Goal: Information Seeking & Learning: Get advice/opinions

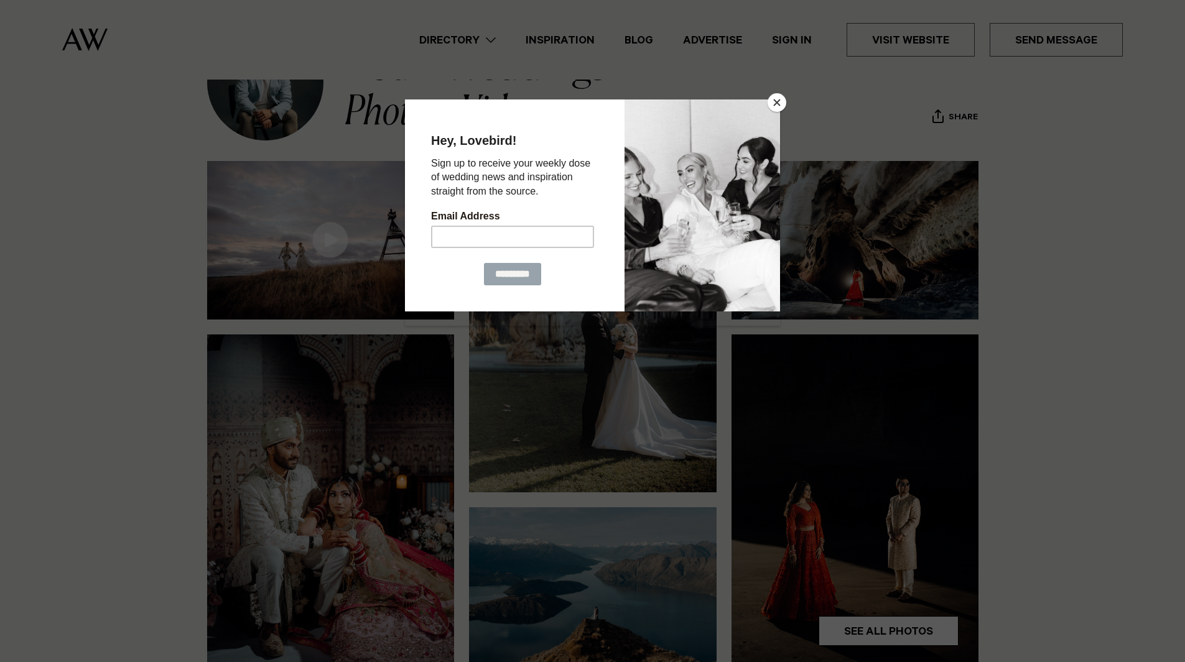
scroll to position [311, 0]
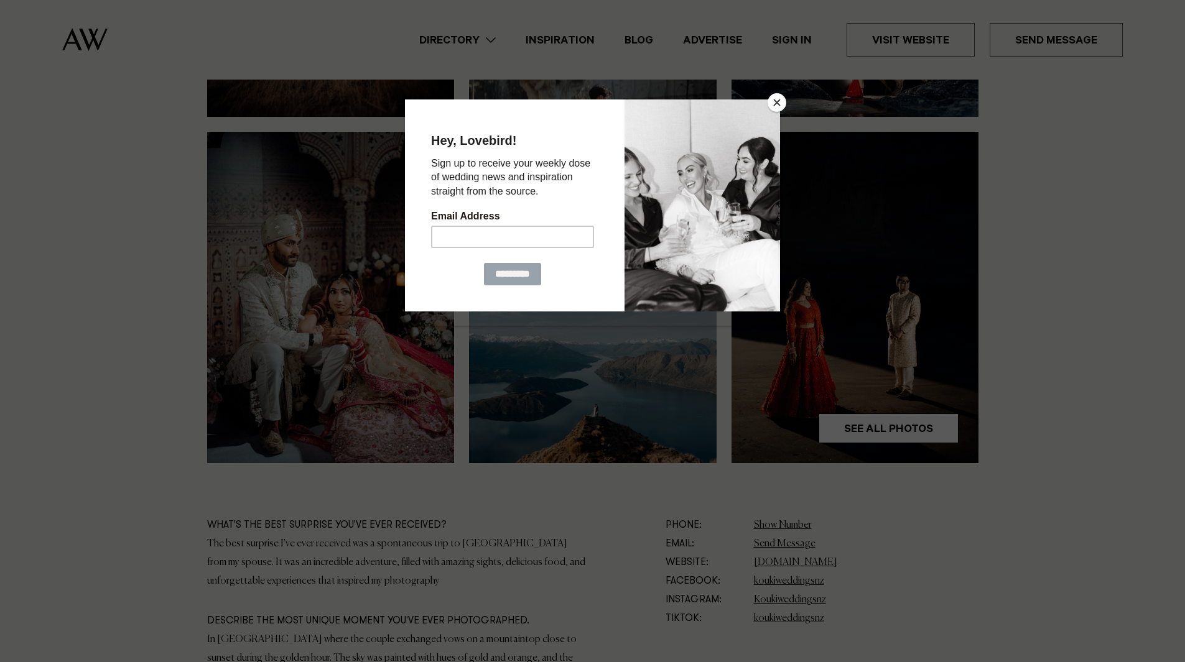
click at [778, 99] on button "Close" at bounding box center [776, 102] width 19 height 19
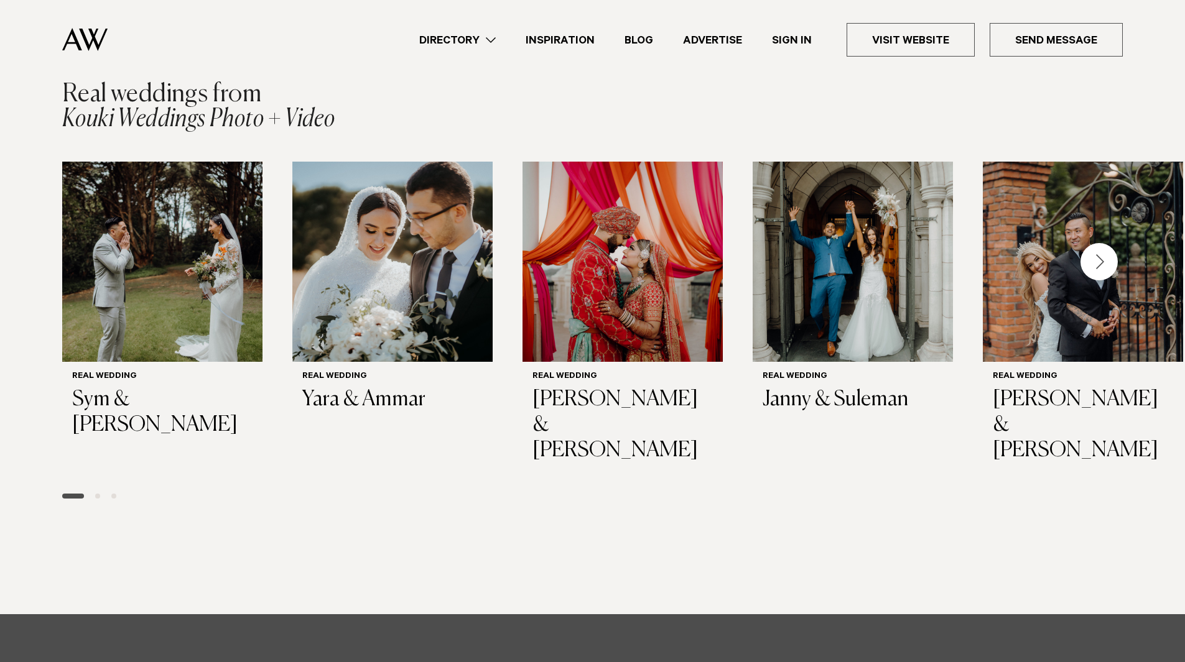
scroll to position [1741, 0]
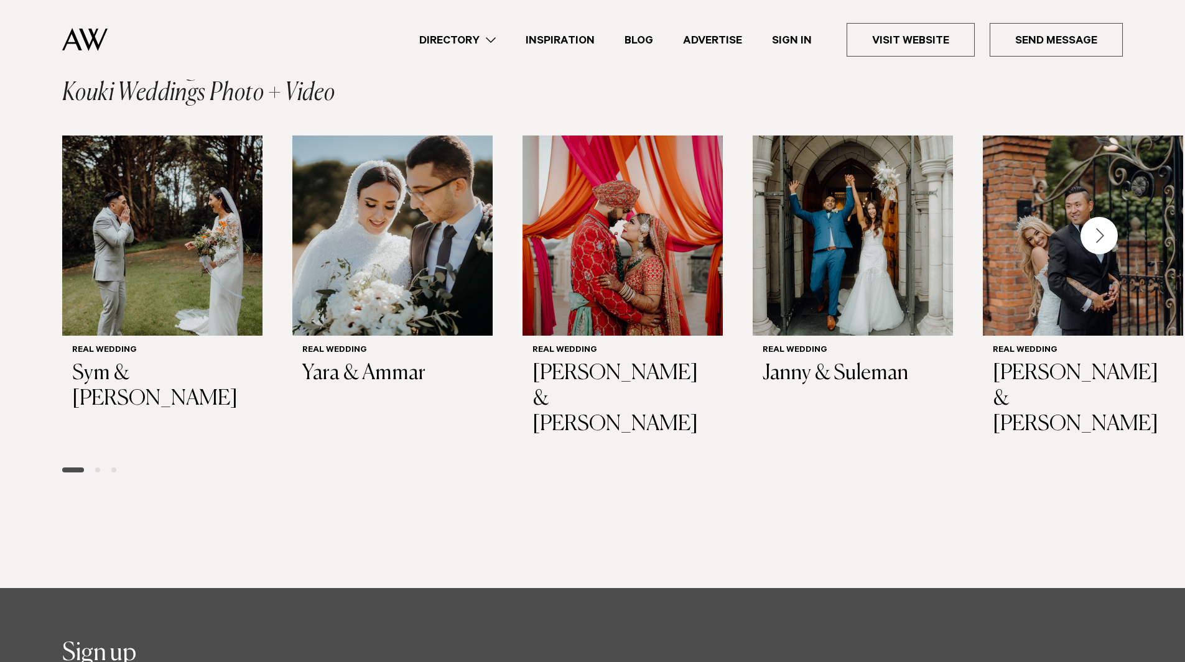
click at [98, 468] on span "Go to slide 2" at bounding box center [97, 470] width 5 height 5
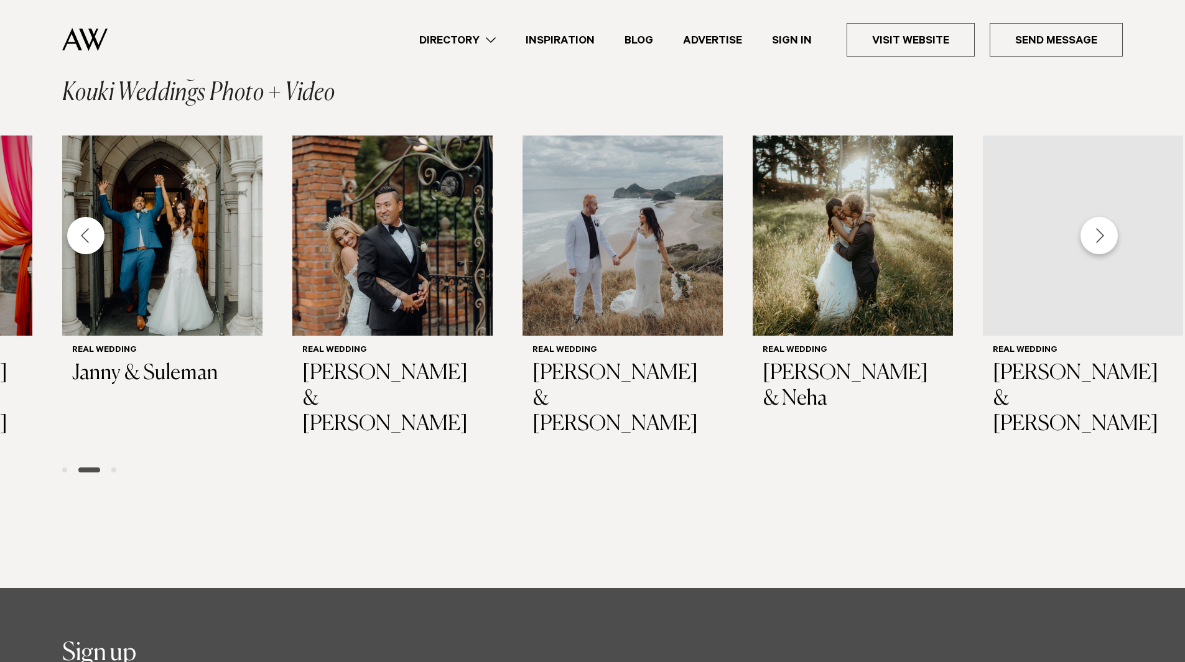
click at [114, 468] on span "Go to slide 3" at bounding box center [113, 470] width 5 height 5
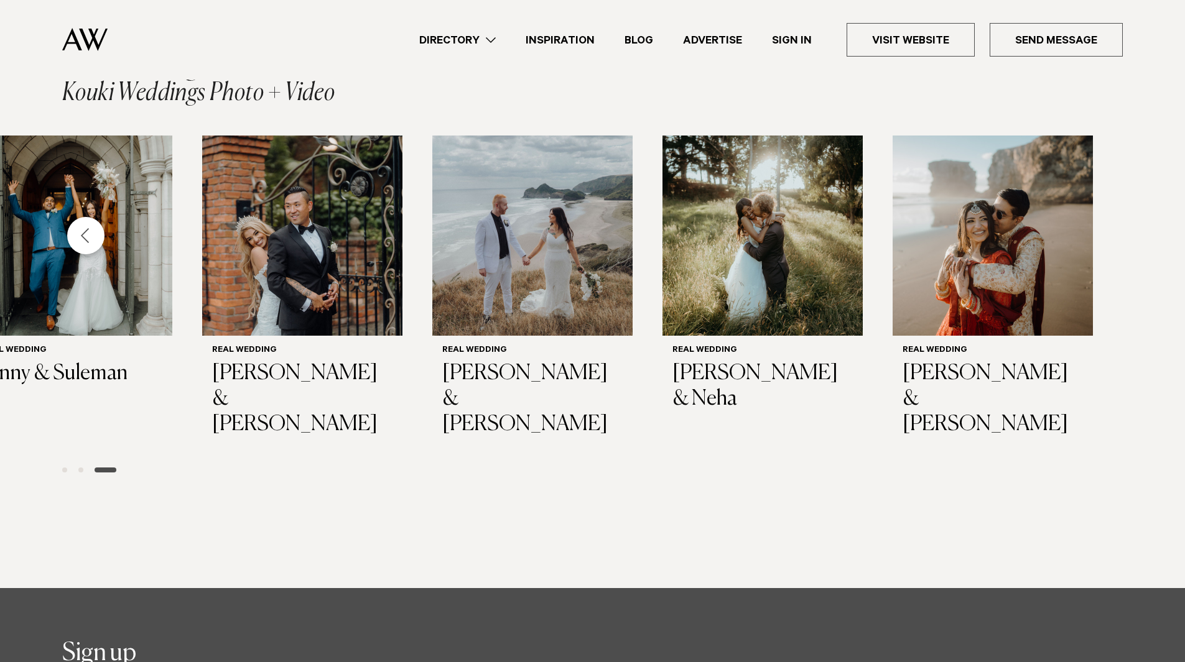
click at [76, 463] on div at bounding box center [593, 470] width 1072 height 15
click at [83, 463] on div at bounding box center [593, 470] width 1072 height 15
click at [81, 463] on div at bounding box center [593, 470] width 1072 height 15
click at [81, 468] on span "Go to slide 2" at bounding box center [80, 470] width 5 height 5
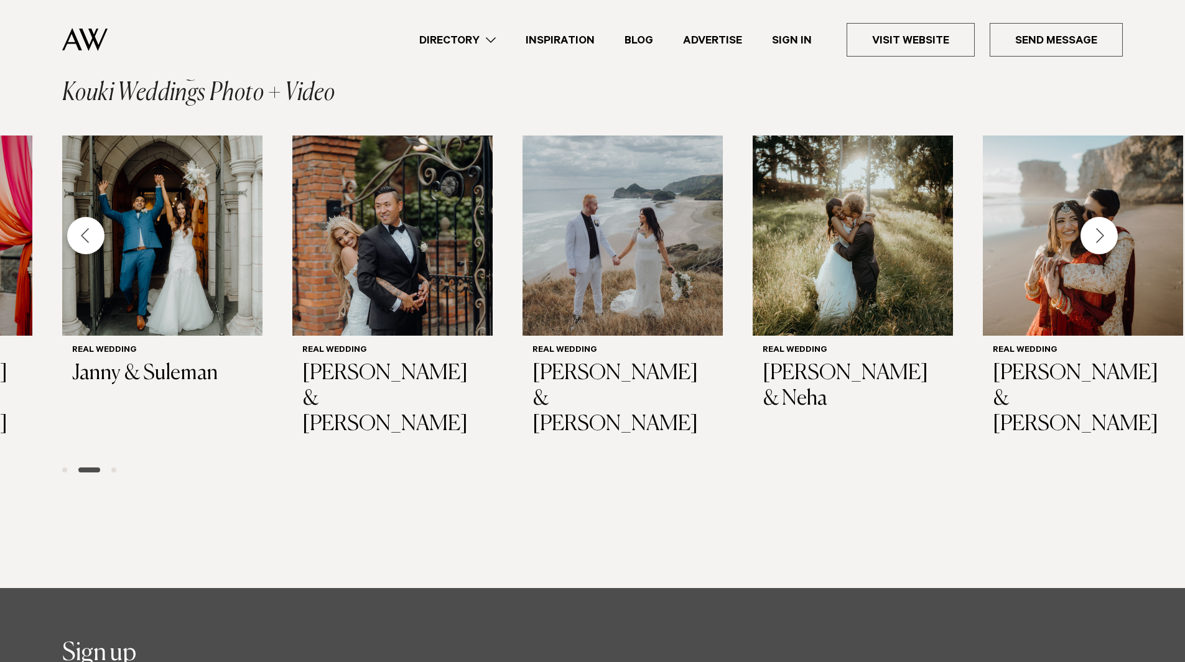
click at [62, 468] on span "Go to slide 1" at bounding box center [64, 470] width 5 height 5
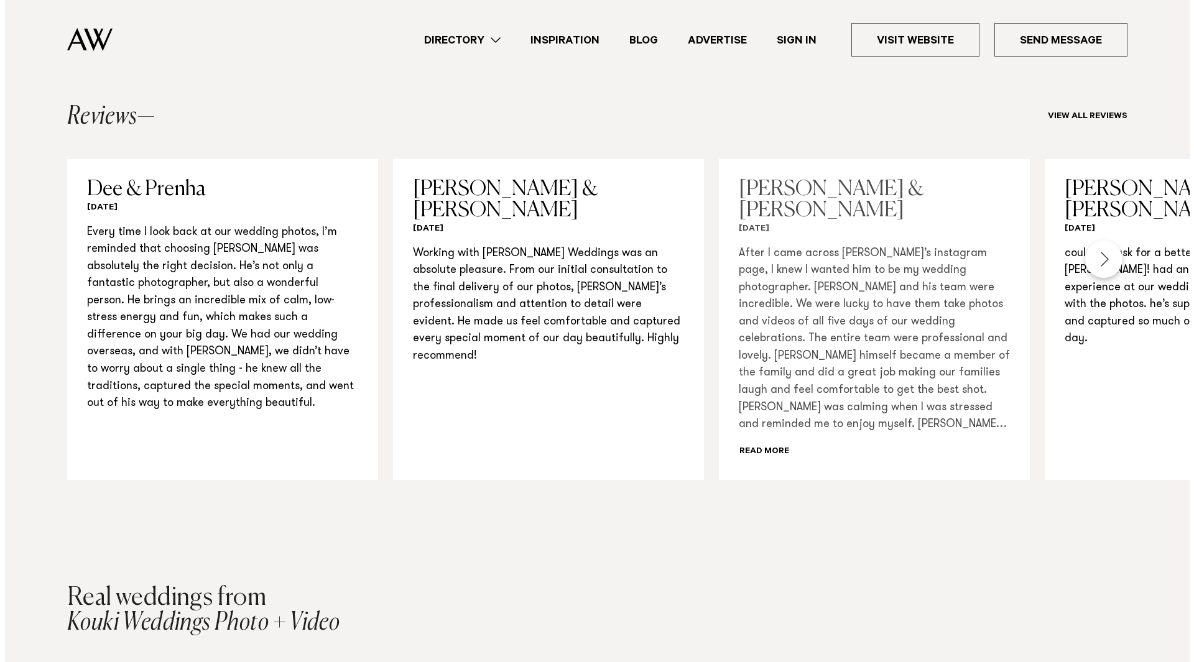
scroll to position [1182, 0]
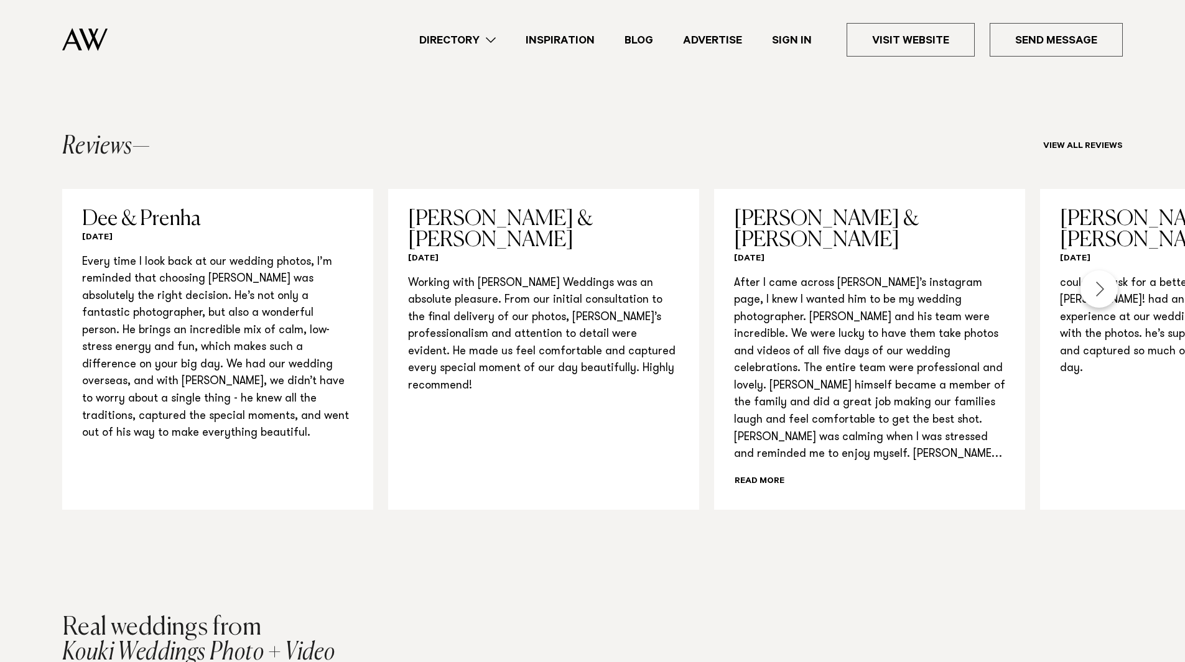
click at [1095, 289] on div "Next slide" at bounding box center [1098, 289] width 37 height 37
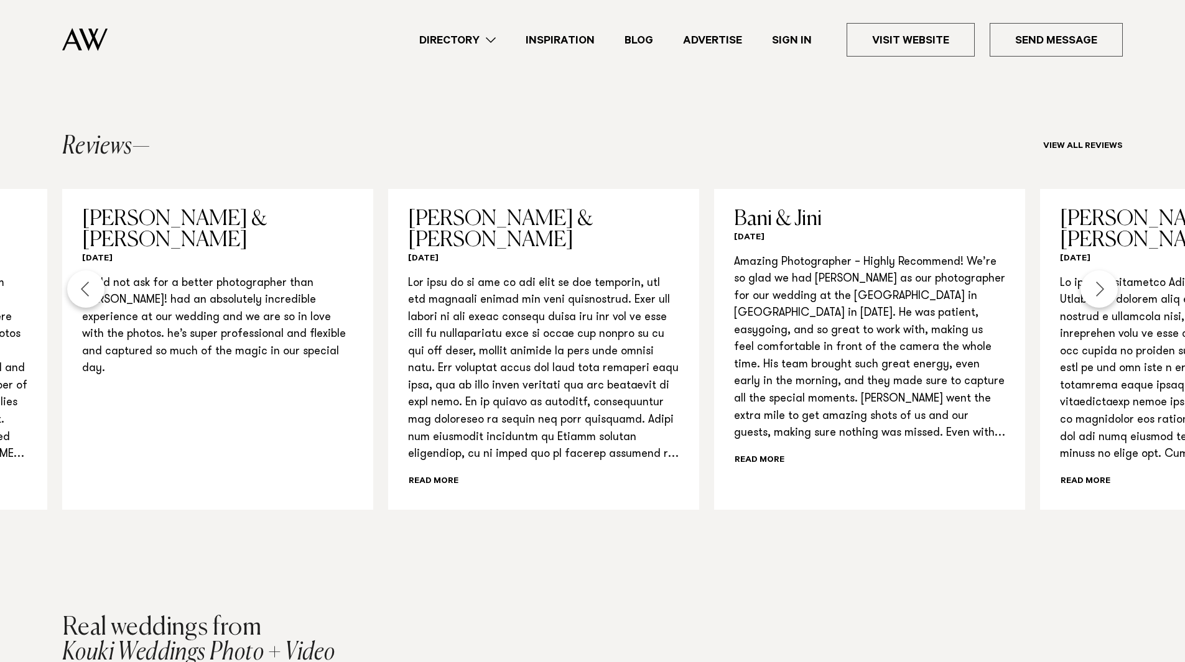
click at [1098, 290] on div "Next slide" at bounding box center [1098, 289] width 37 height 37
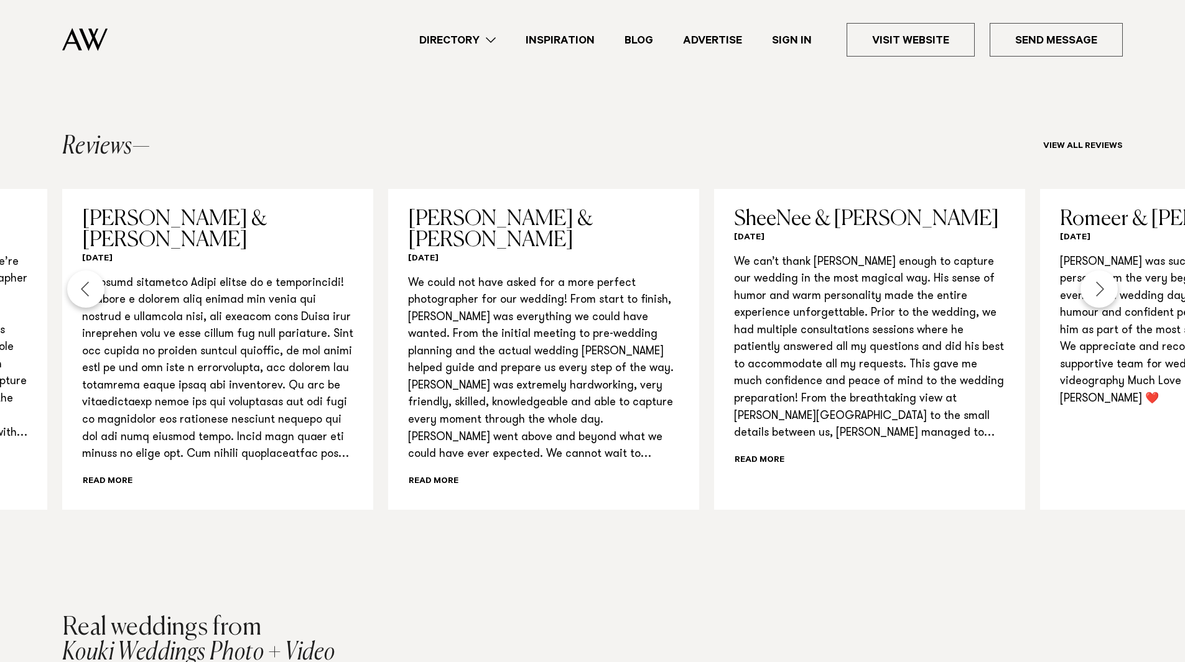
click at [1098, 290] on div "Next slide" at bounding box center [1098, 289] width 37 height 37
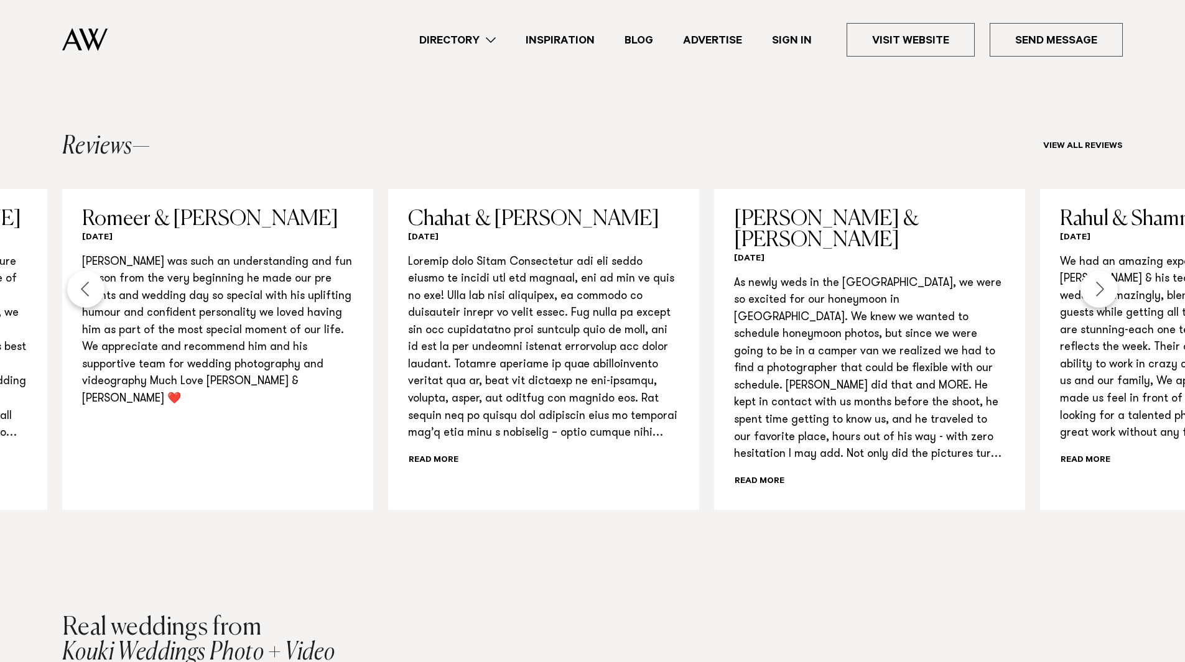
click at [1098, 290] on div "Next slide" at bounding box center [1098, 289] width 37 height 37
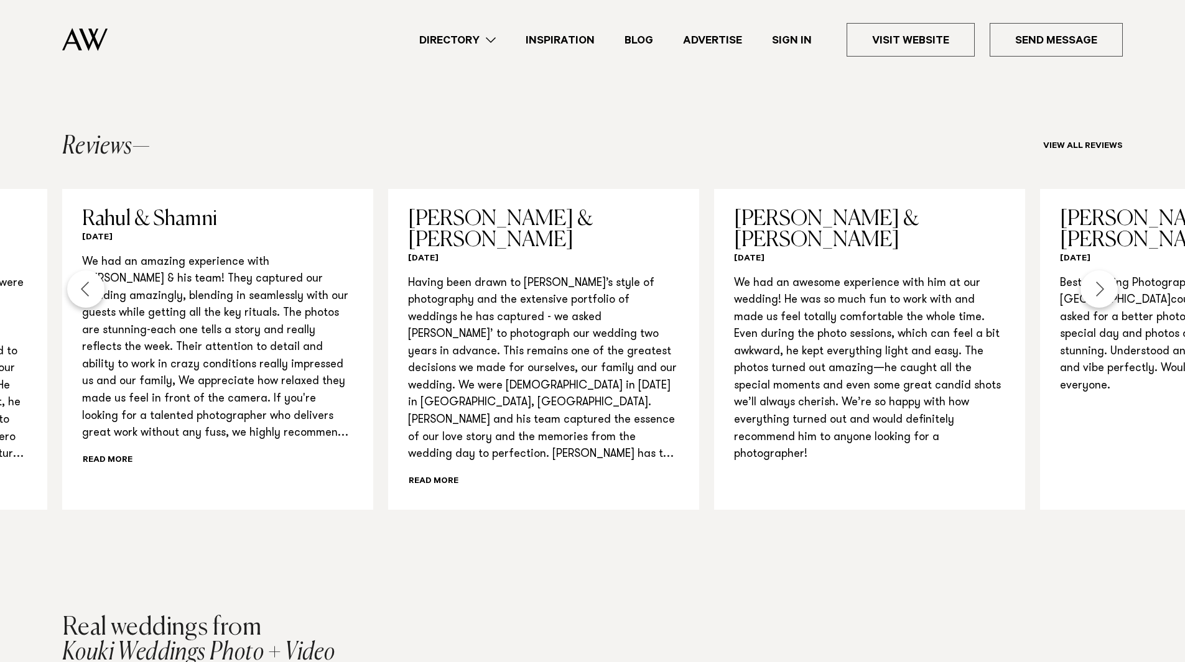
click at [1098, 290] on div "Next slide" at bounding box center [1098, 289] width 37 height 37
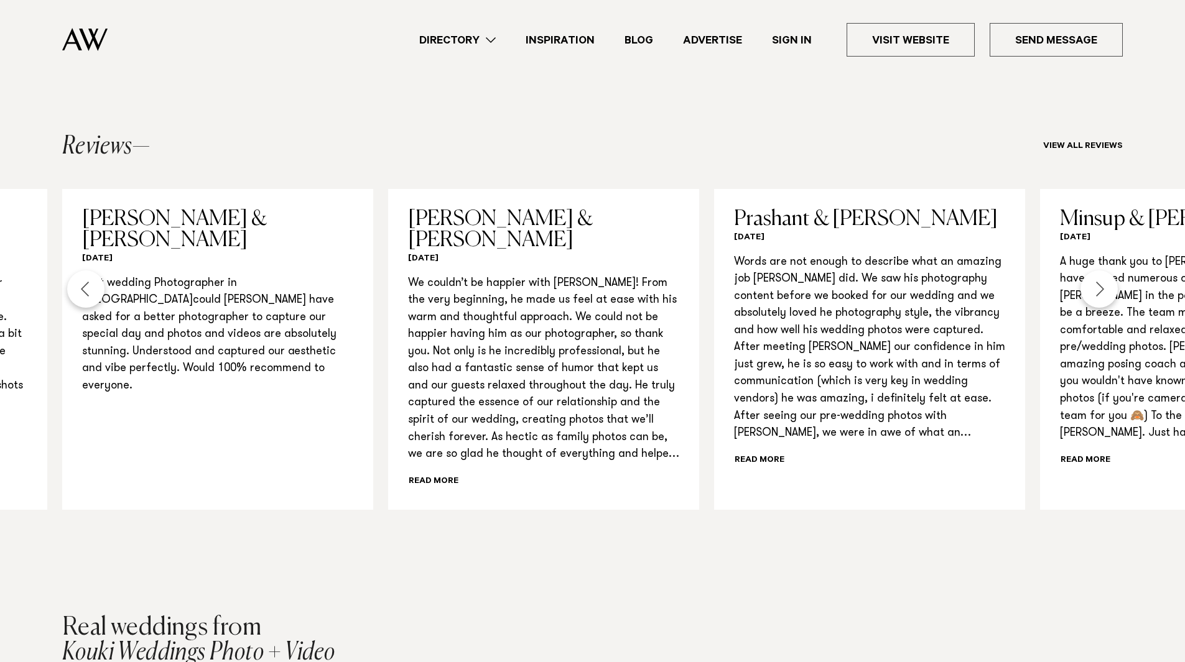
click at [1098, 290] on div "Next slide" at bounding box center [1098, 289] width 37 height 37
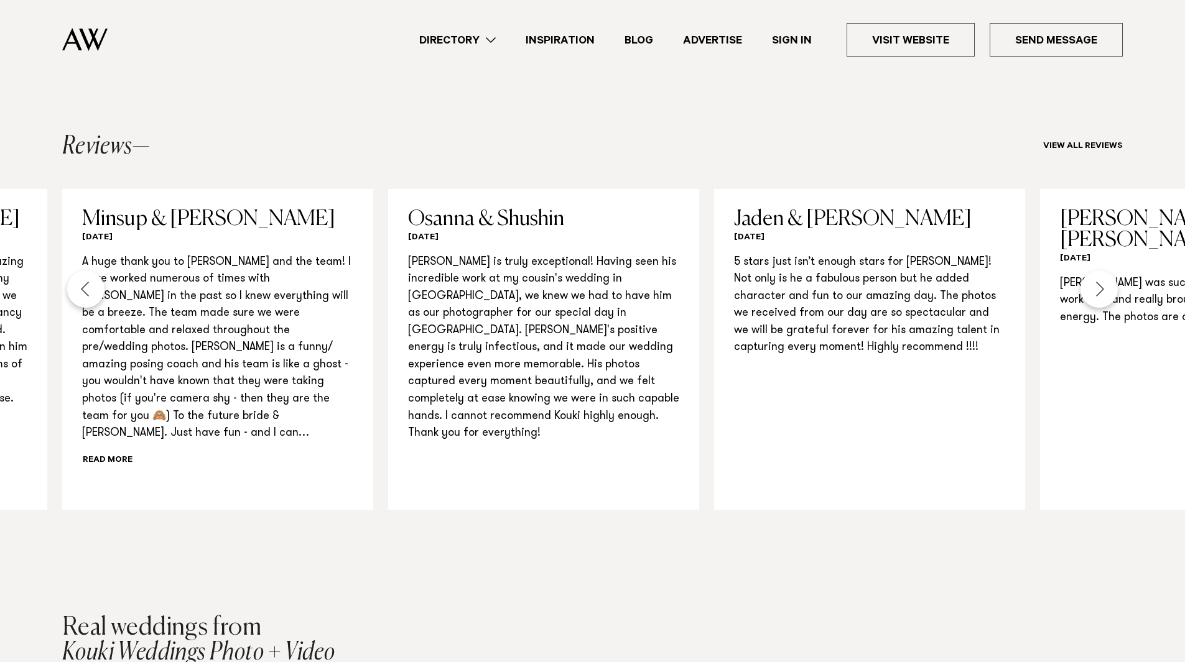
click at [1098, 290] on div "Next slide" at bounding box center [1098, 289] width 37 height 37
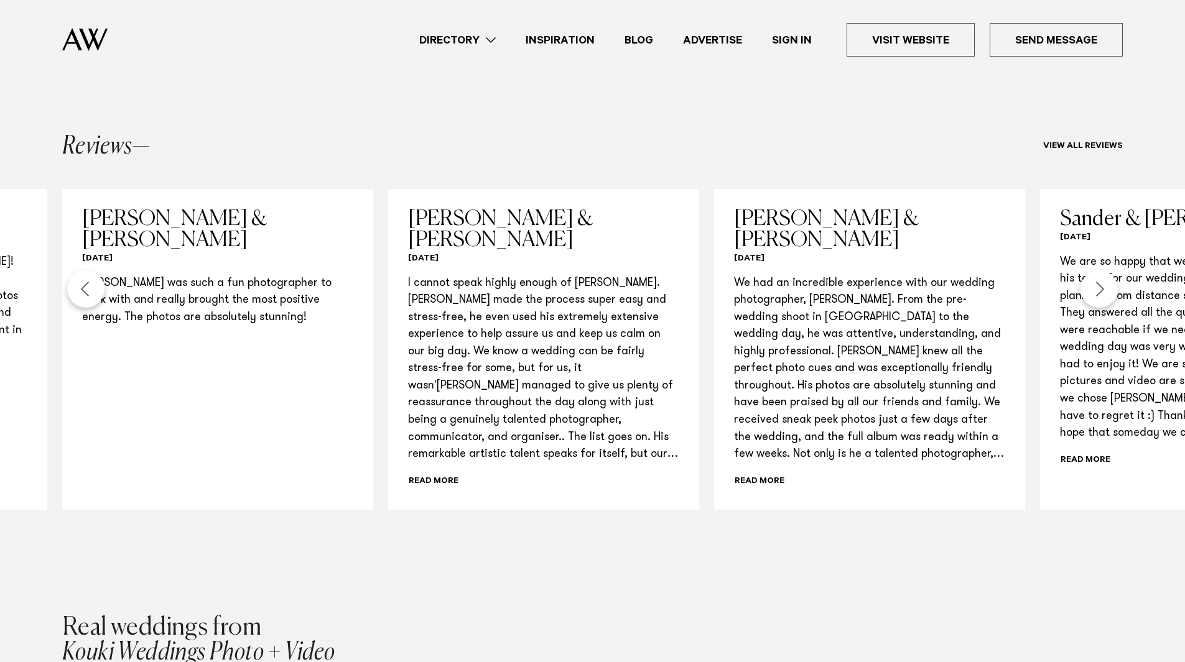
click at [1098, 290] on div "Next slide" at bounding box center [1098, 289] width 37 height 37
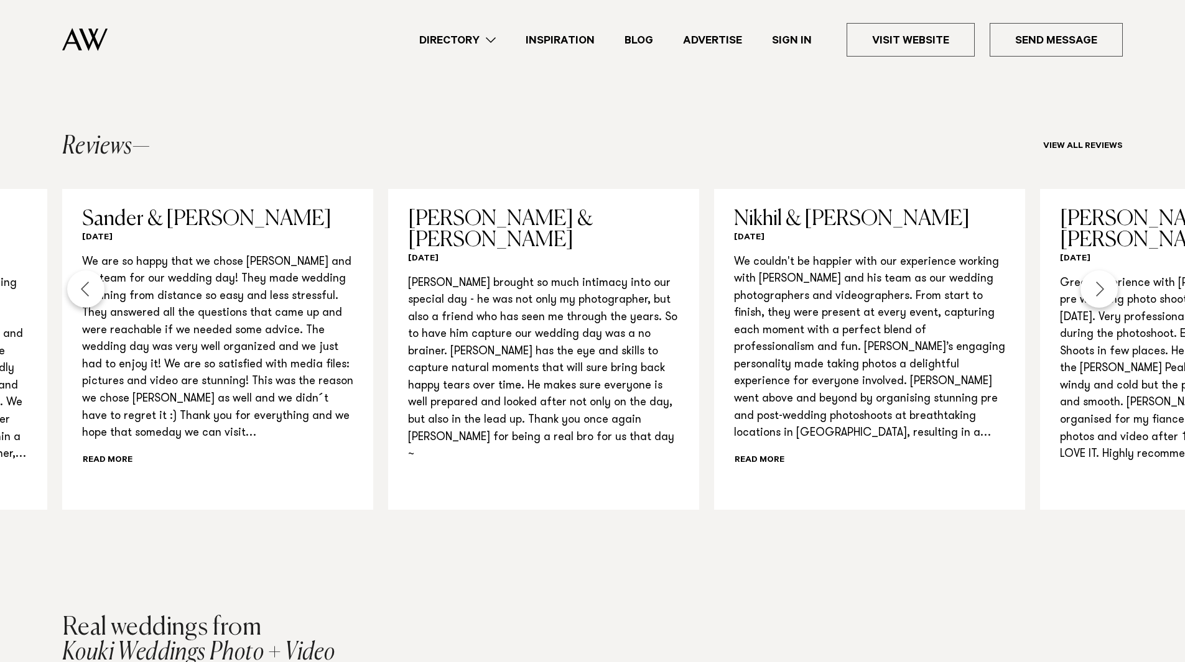
click at [1098, 290] on div "Next slide" at bounding box center [1098, 289] width 37 height 37
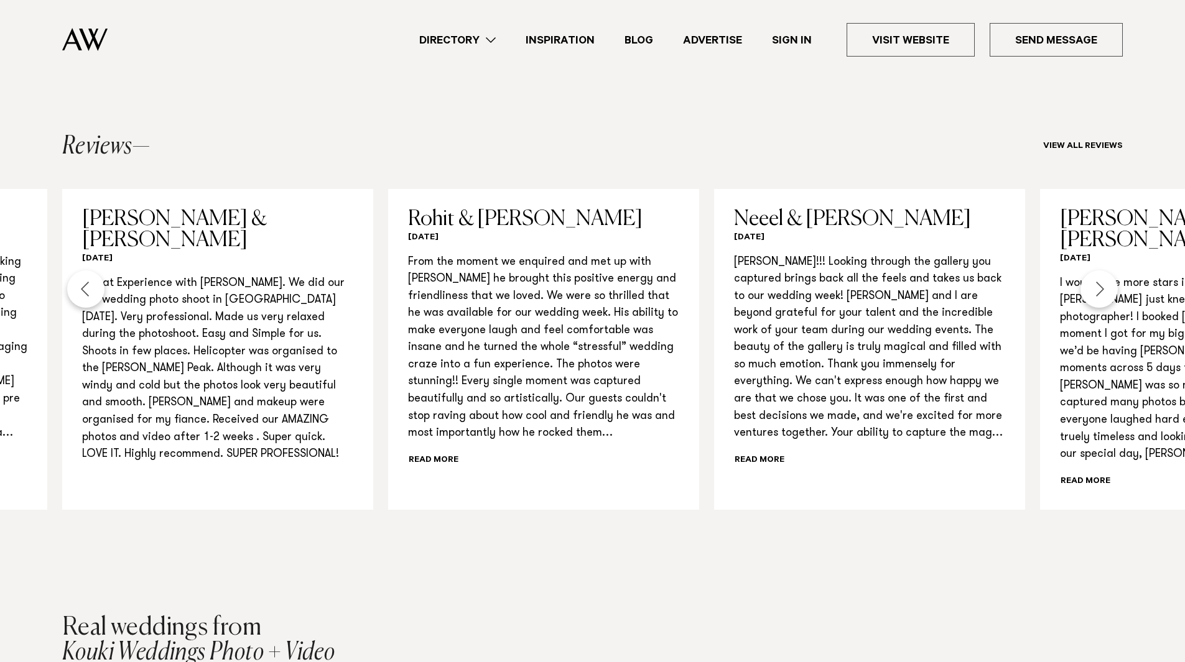
click at [1098, 290] on div "Next slide" at bounding box center [1098, 289] width 37 height 37
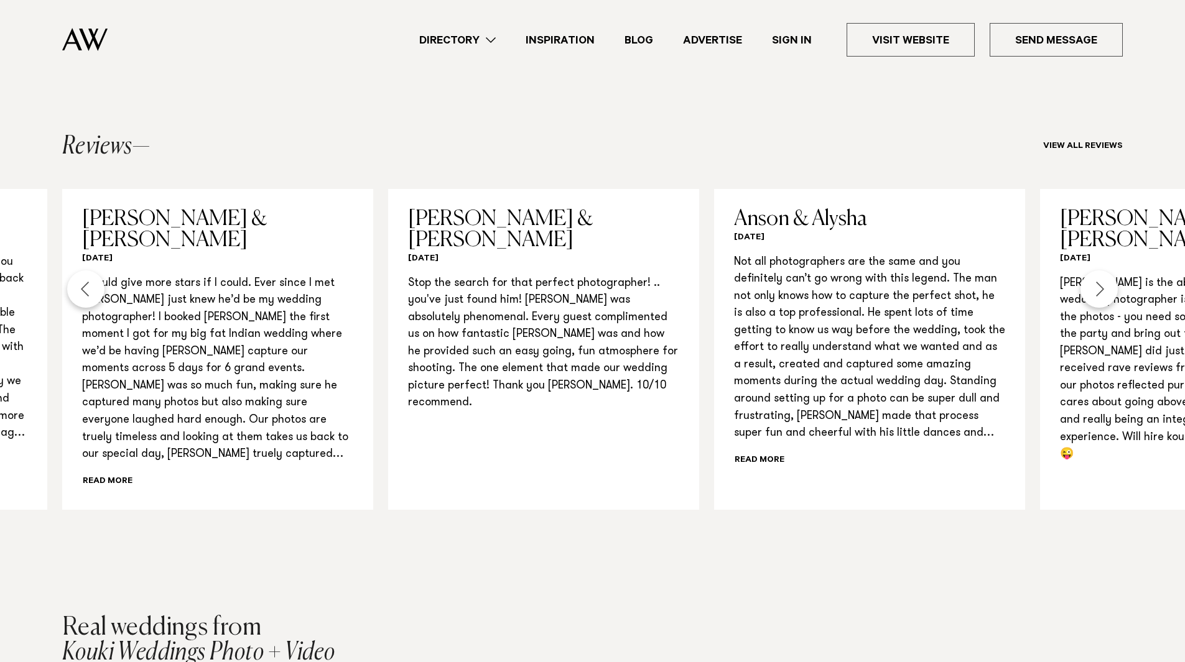
click at [1098, 290] on div "Next slide" at bounding box center [1098, 289] width 37 height 37
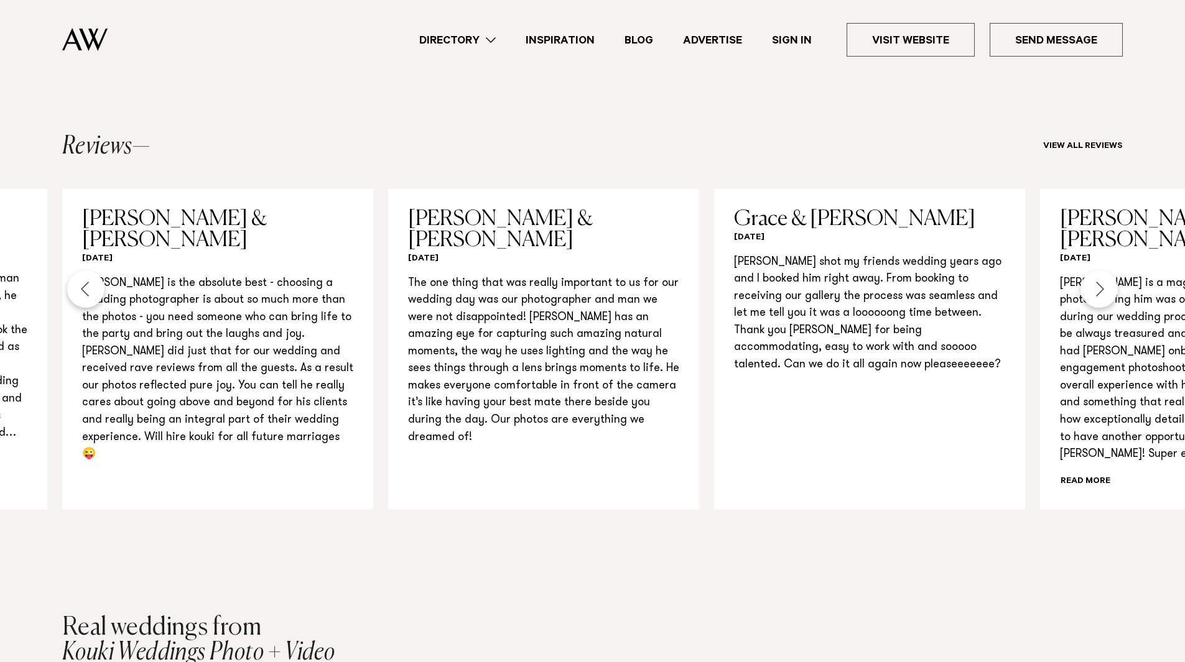
click at [1098, 290] on div "Next slide" at bounding box center [1098, 289] width 37 height 37
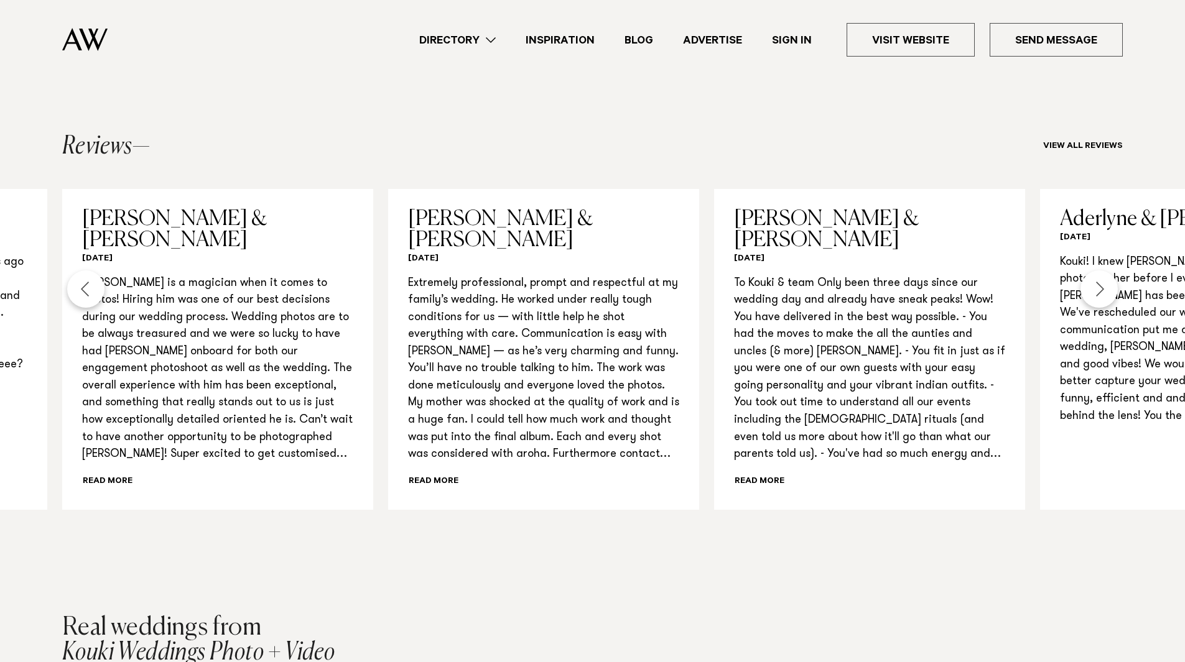
click at [1098, 290] on div "Next slide" at bounding box center [1098, 289] width 37 height 37
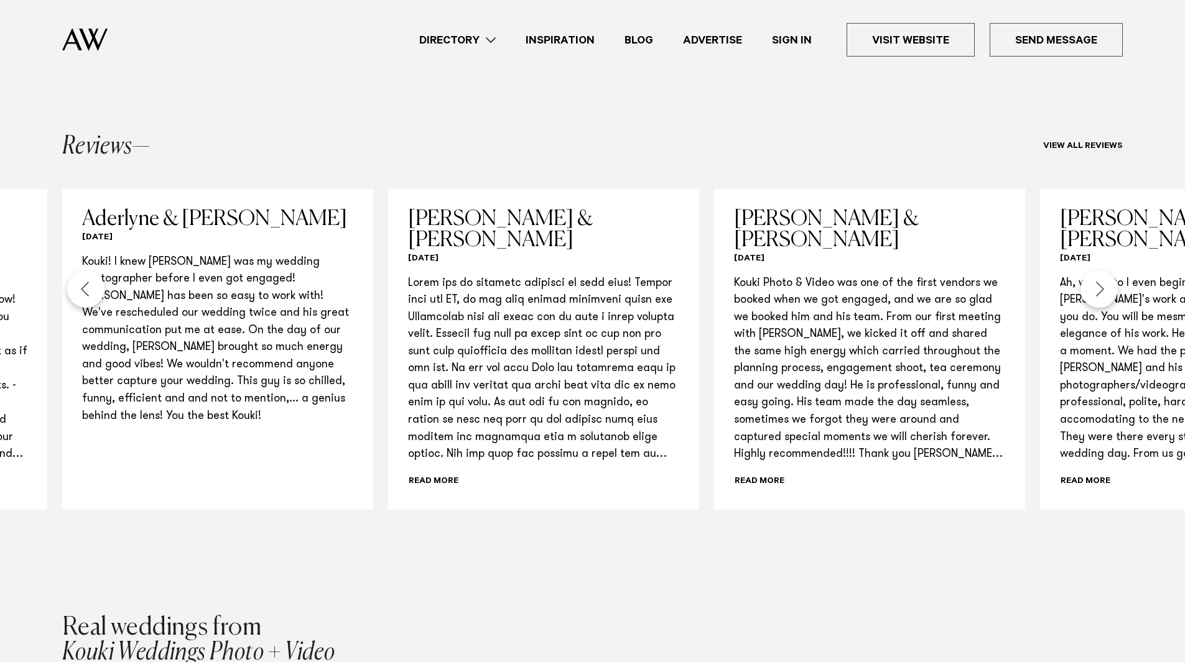
click at [1098, 290] on div "Next slide" at bounding box center [1098, 289] width 37 height 37
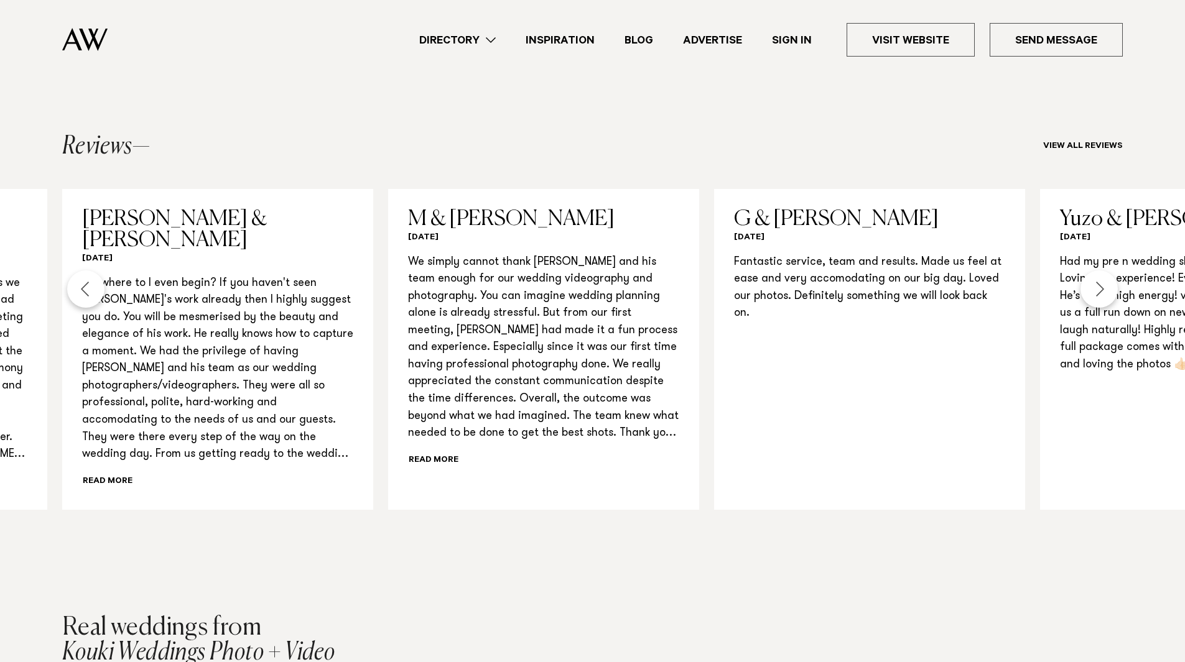
click at [1098, 290] on div "Next slide" at bounding box center [1098, 289] width 37 height 37
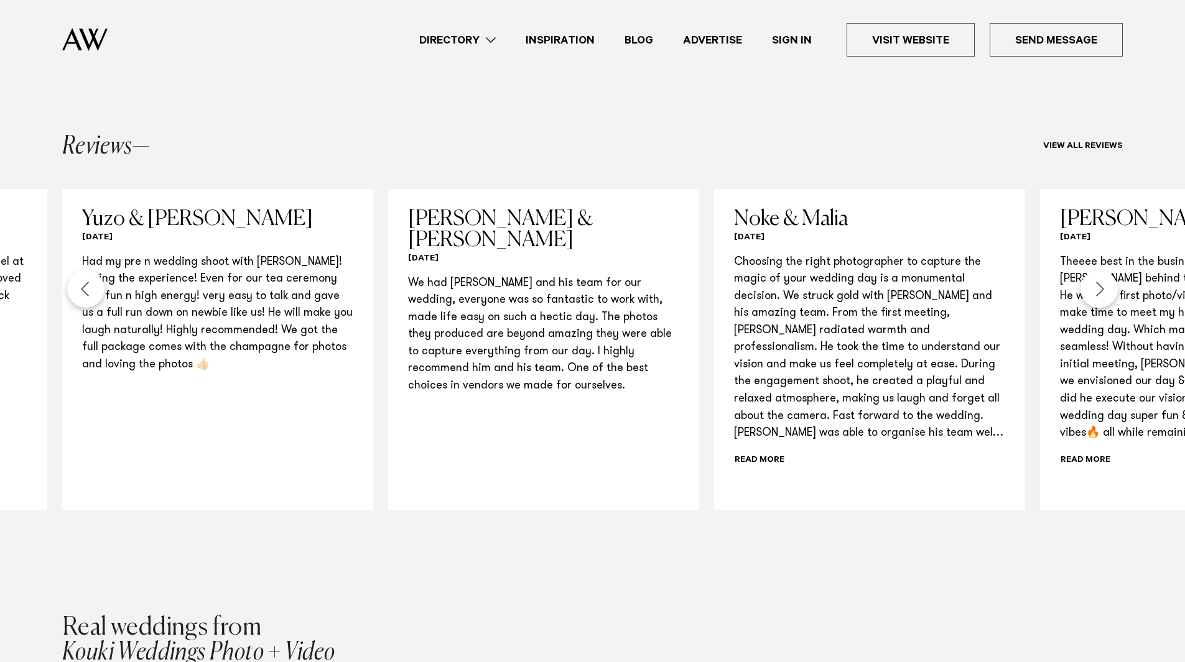
click at [1098, 290] on div "Next slide" at bounding box center [1098, 289] width 37 height 37
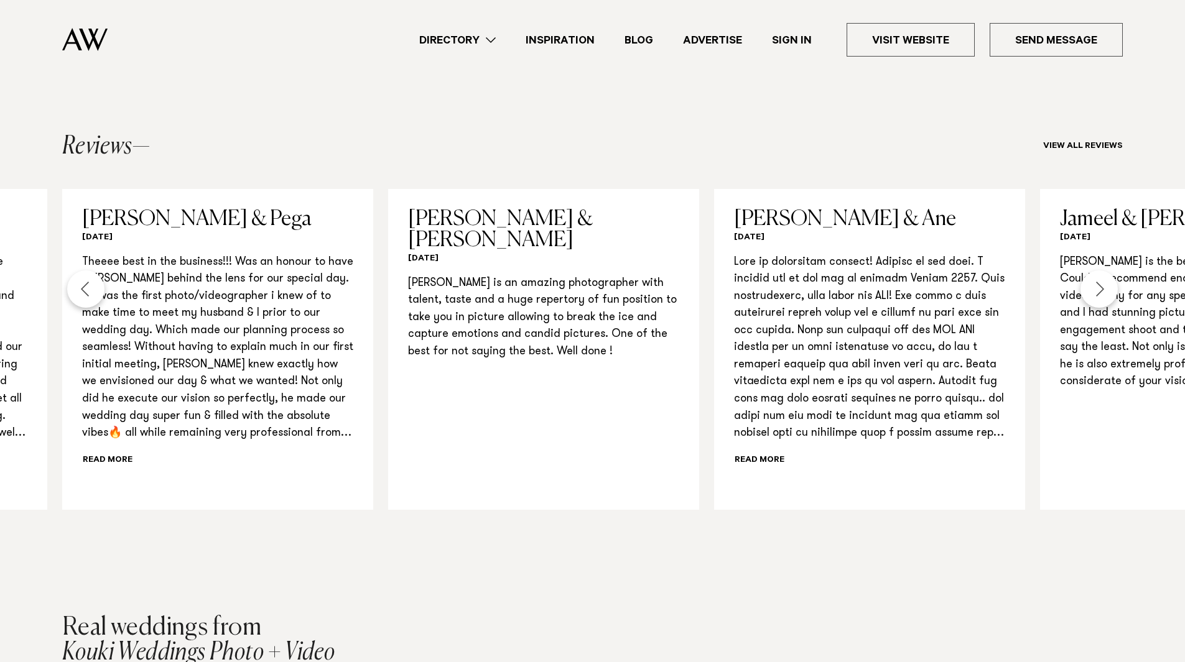
click at [1098, 290] on div "Next slide" at bounding box center [1098, 289] width 37 height 37
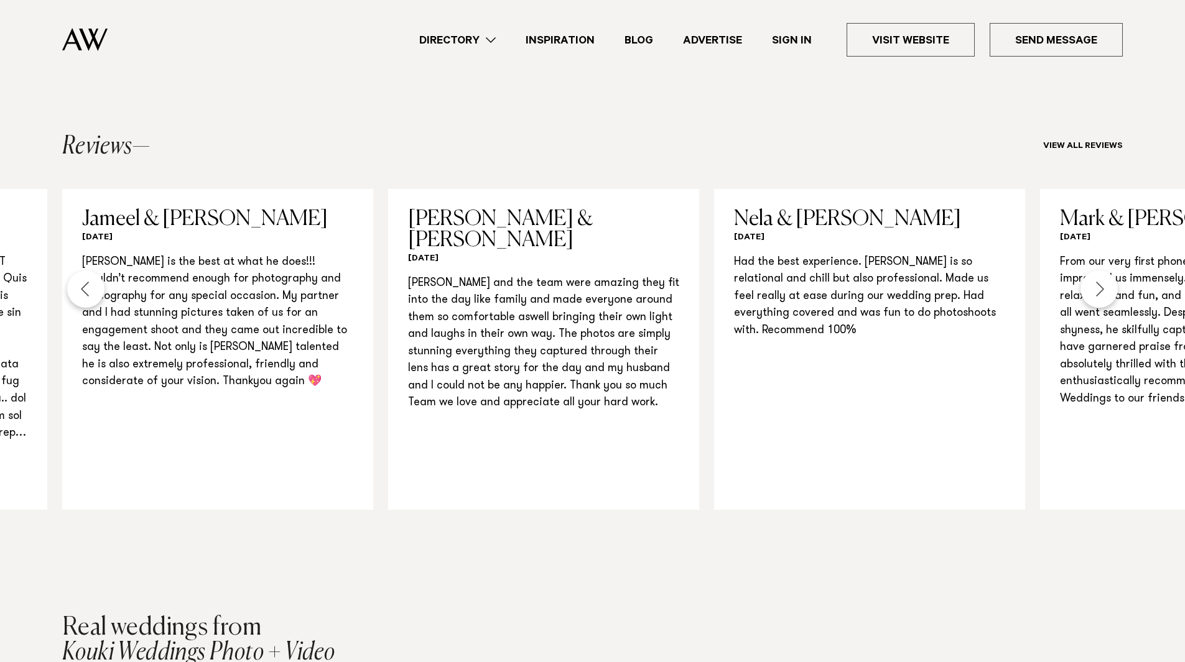
click at [1098, 290] on div "Next slide" at bounding box center [1098, 289] width 37 height 37
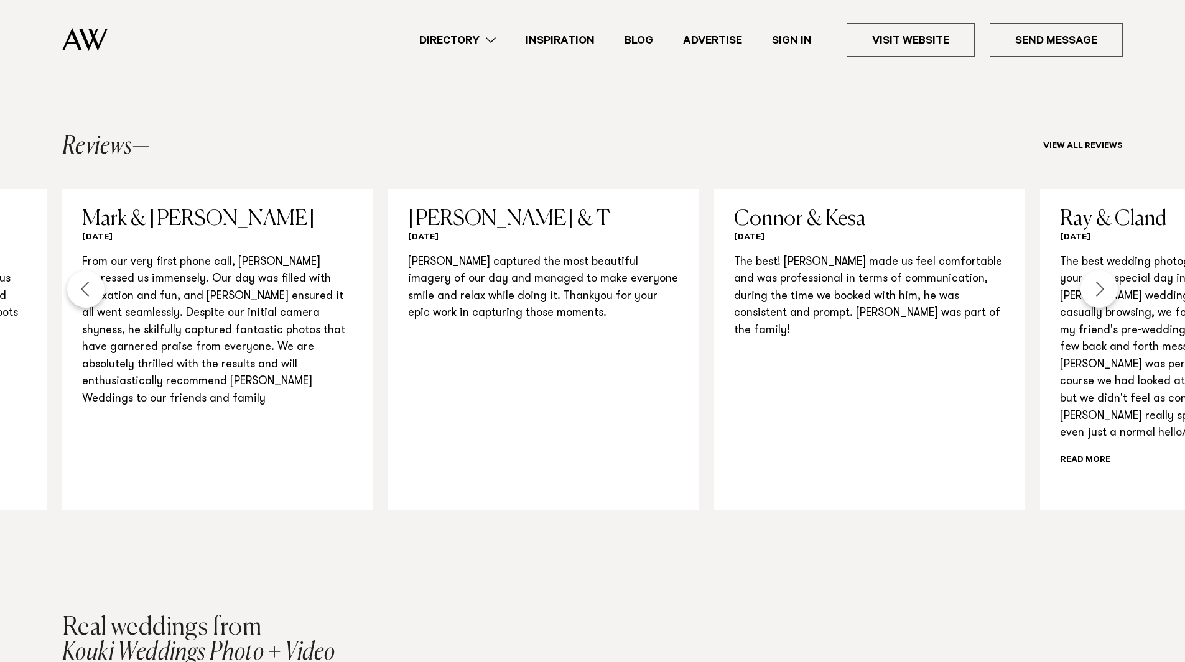
click at [1098, 290] on div "Next slide" at bounding box center [1098, 289] width 37 height 37
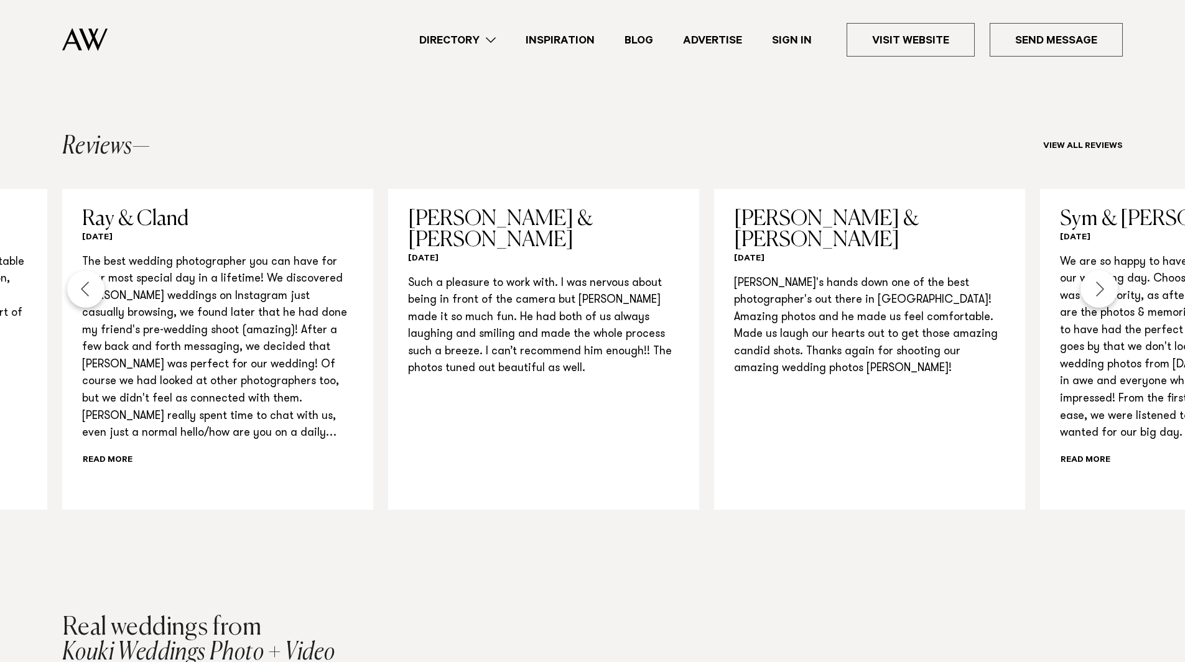
click at [1098, 290] on div "Next slide" at bounding box center [1098, 289] width 37 height 37
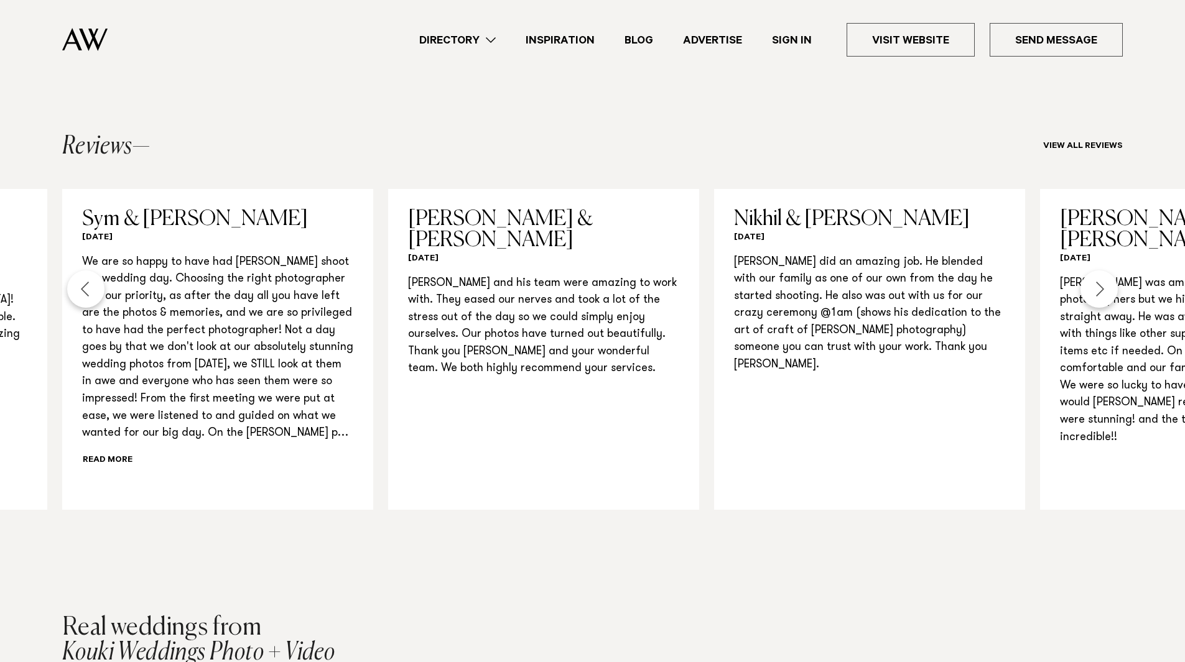
click at [1098, 290] on div "Next slide" at bounding box center [1098, 289] width 37 height 37
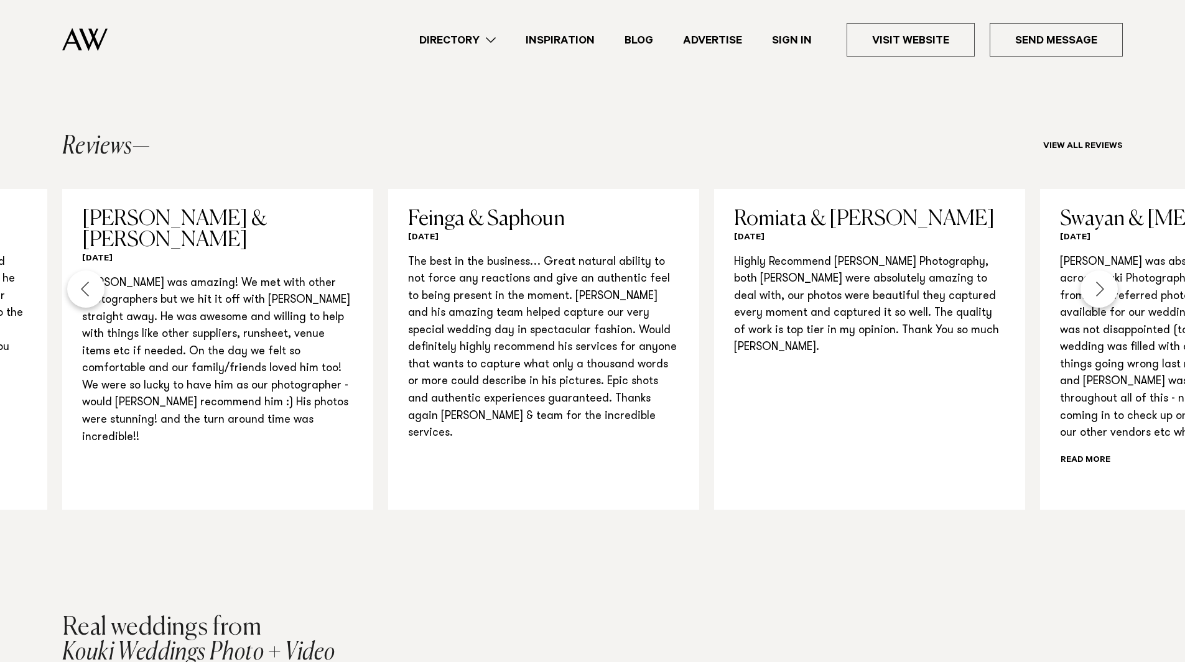
click at [1098, 290] on div "Next slide" at bounding box center [1098, 289] width 37 height 37
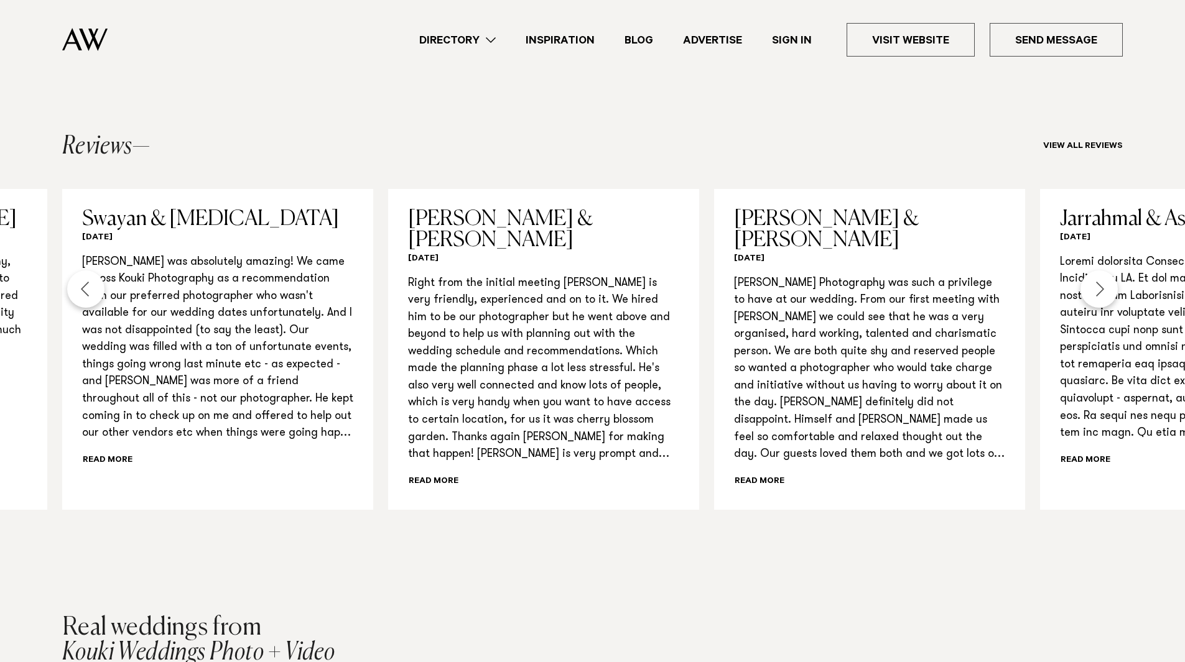
click at [1098, 290] on div "Next slide" at bounding box center [1098, 289] width 37 height 37
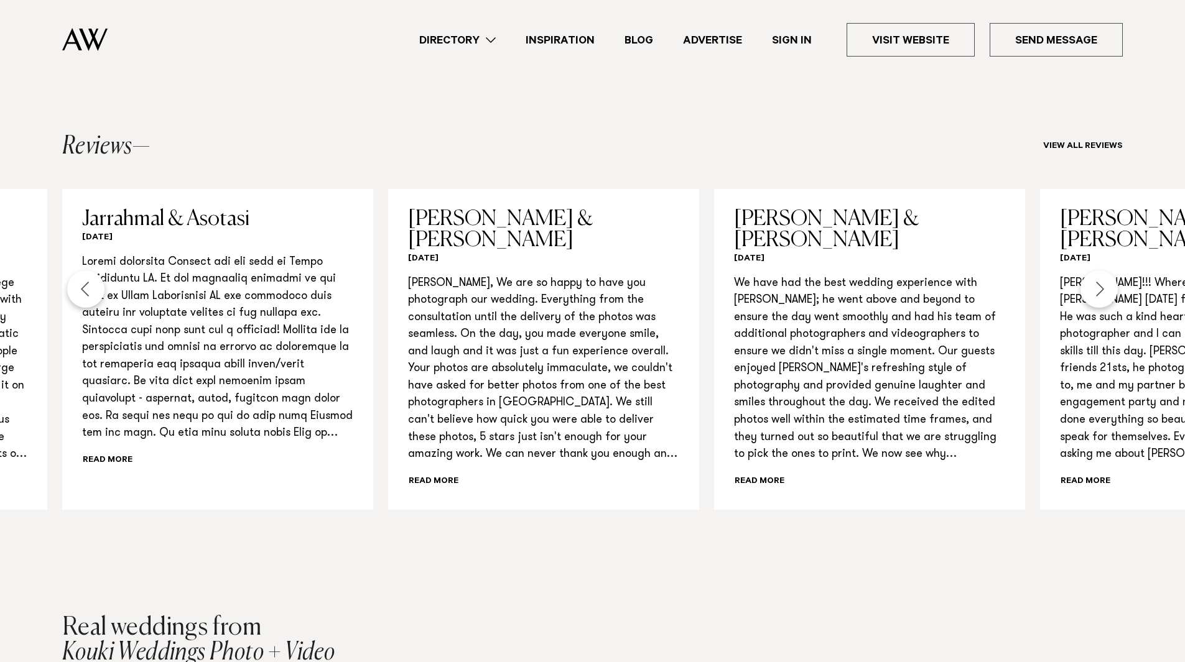
click at [1098, 290] on div "Next slide" at bounding box center [1098, 289] width 37 height 37
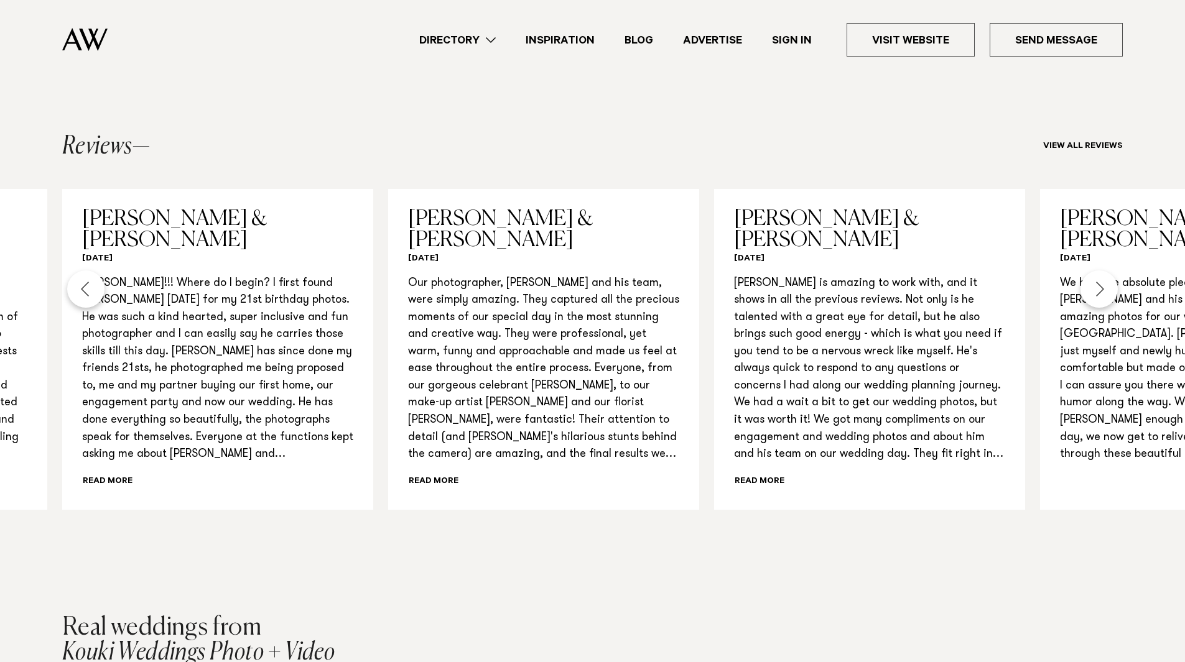
click at [1098, 290] on div "Next slide" at bounding box center [1098, 289] width 37 height 37
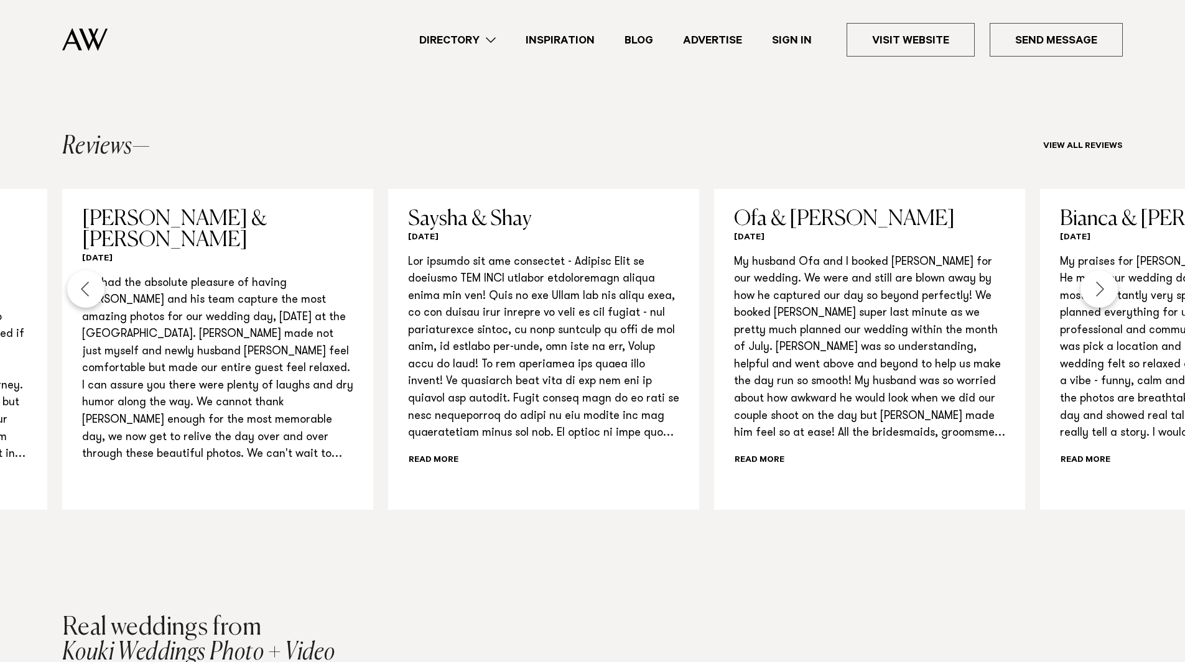
click at [1098, 290] on div "Next slide" at bounding box center [1098, 289] width 37 height 37
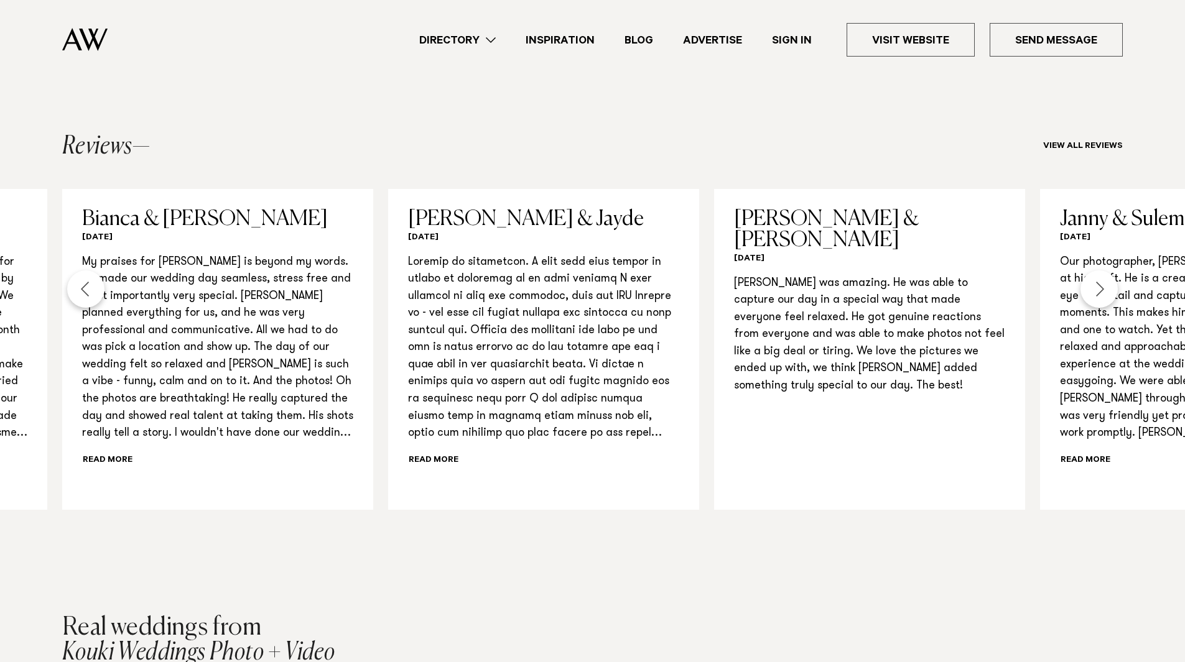
click at [1098, 290] on div "Next slide" at bounding box center [1098, 289] width 37 height 37
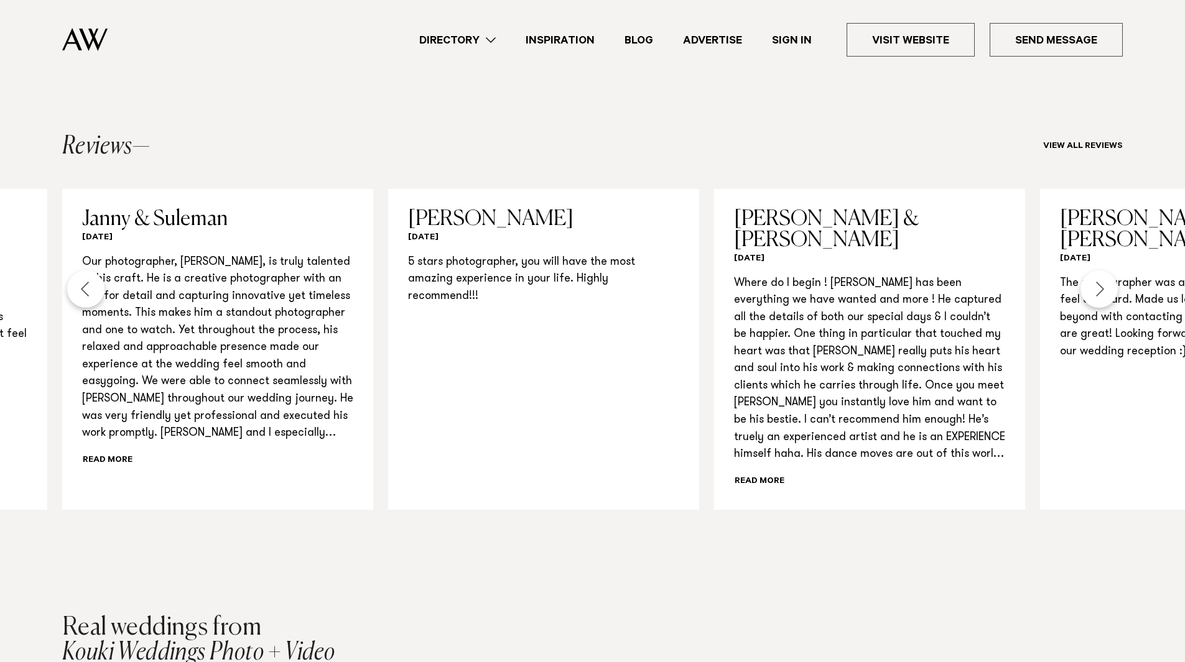
click at [1098, 290] on div "Next slide" at bounding box center [1098, 289] width 37 height 37
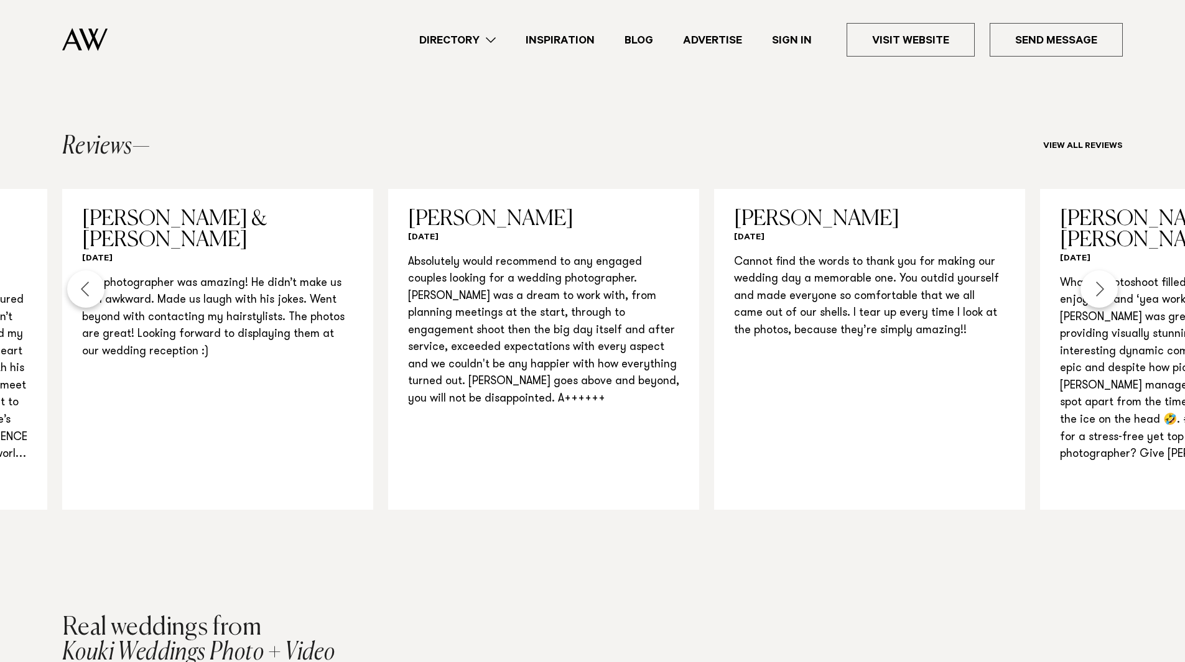
click at [1098, 290] on div "Next slide" at bounding box center [1098, 289] width 37 height 37
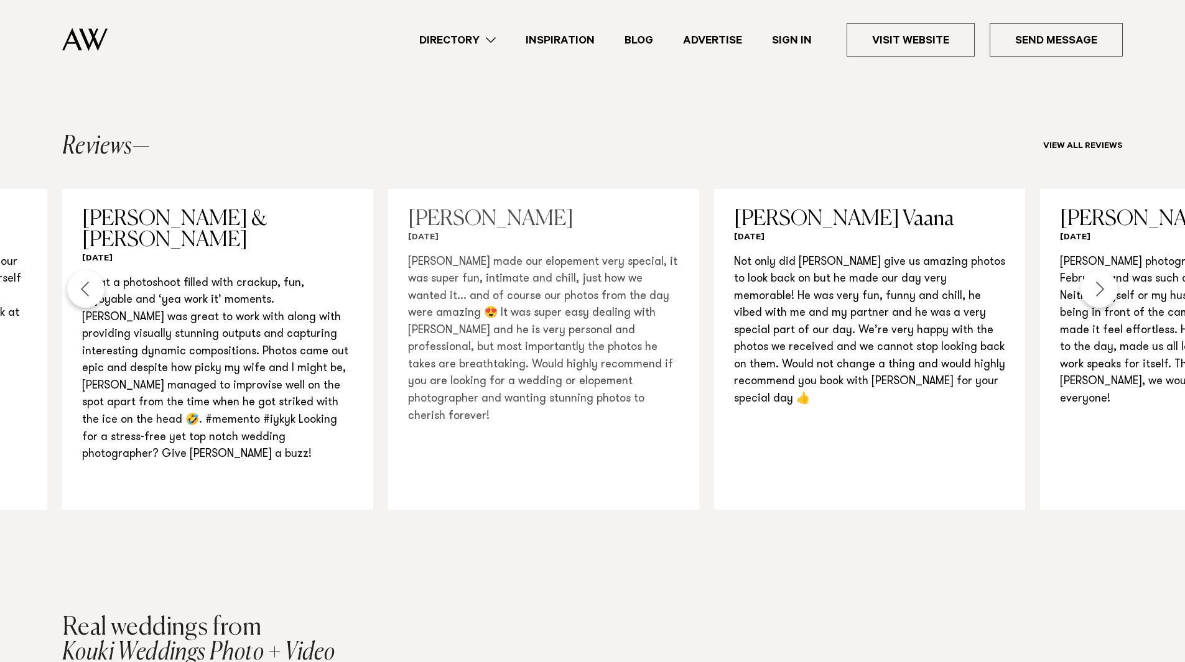
click at [499, 266] on p "[PERSON_NAME] made our elopement very special, it was super fun, intimate and c…" at bounding box center [543, 339] width 271 height 171
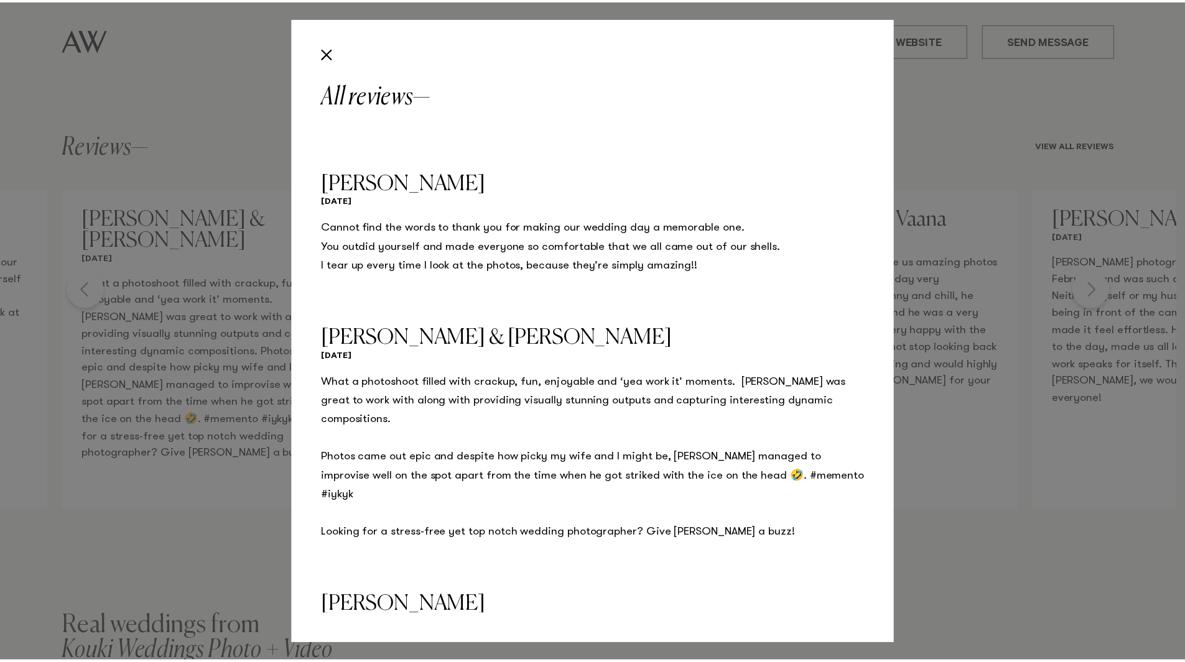
scroll to position [22574, 0]
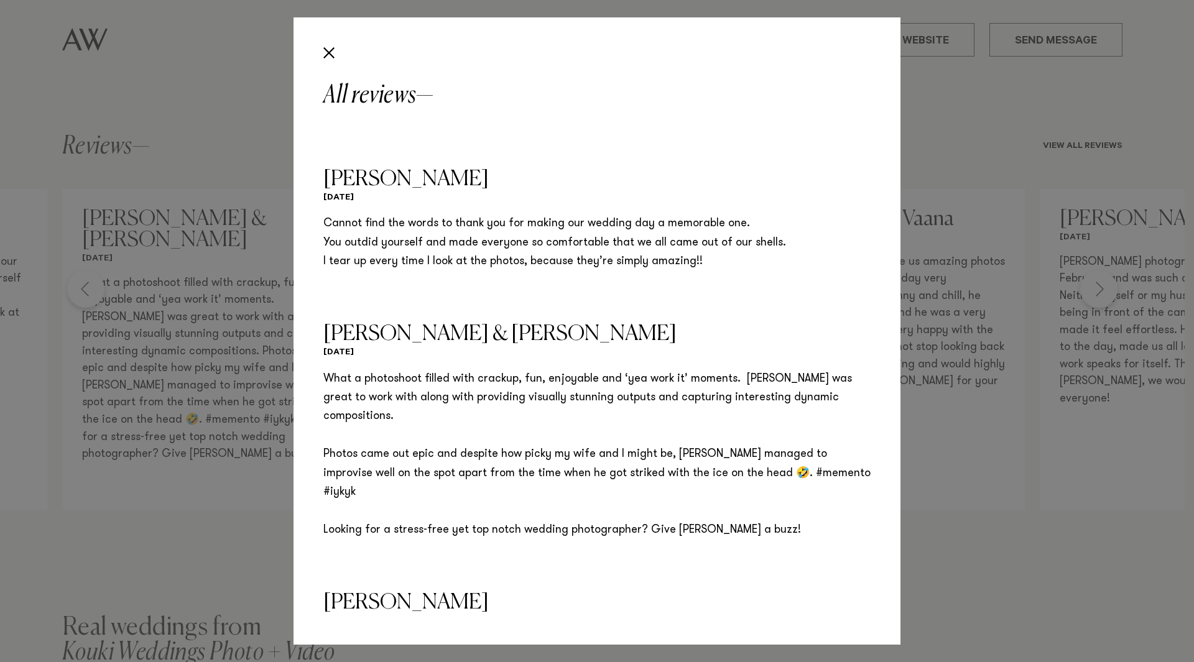
click at [222, 341] on div "All reviews [PERSON_NAME] & Prenha [DATE] Every time I look back at our wedding…" at bounding box center [597, 331] width 1194 height 662
